Goal: Information Seeking & Learning: Learn about a topic

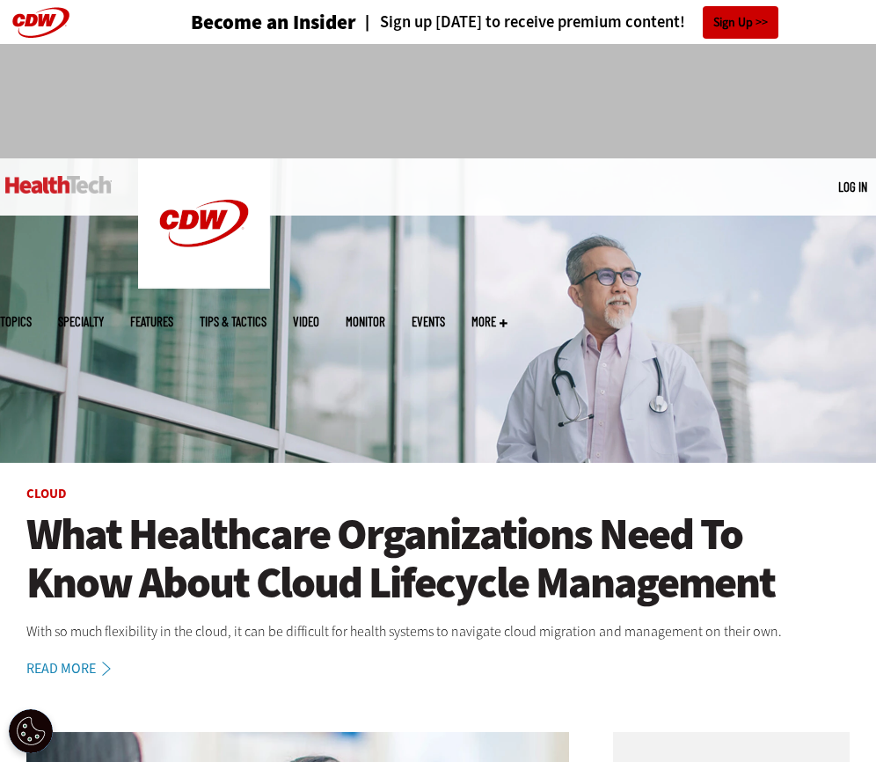
click at [80, 192] on img at bounding box center [58, 185] width 106 height 18
click at [170, 560] on h1 "What Healthcare Organizations Need To Know About Cloud Lifecycle Management" at bounding box center [437, 558] width 823 height 97
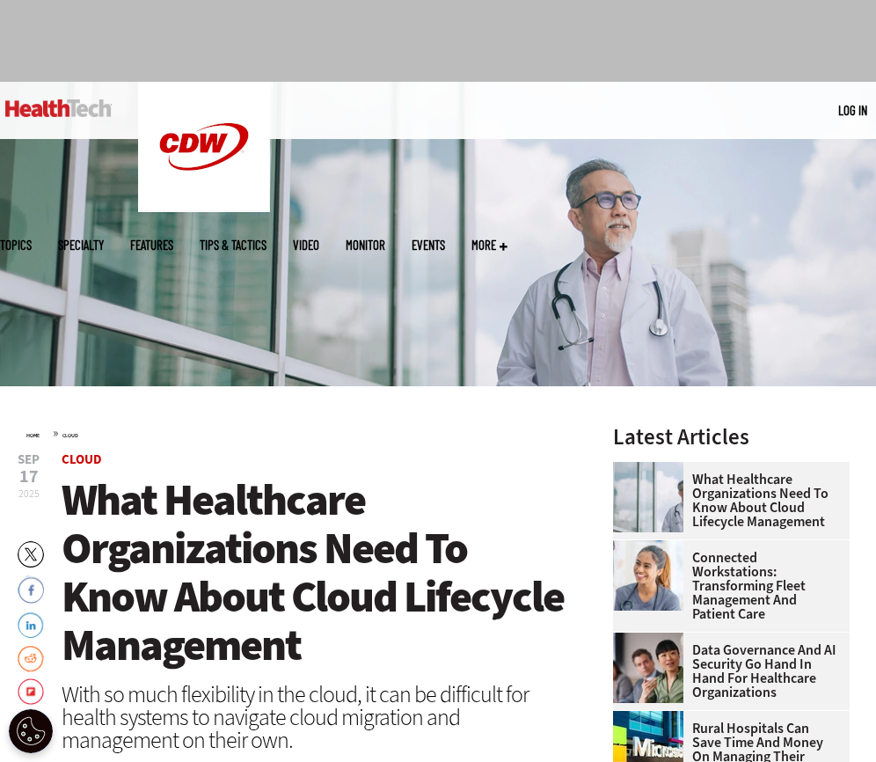
scroll to position [83, 0]
